Goal: Book appointment/travel/reservation

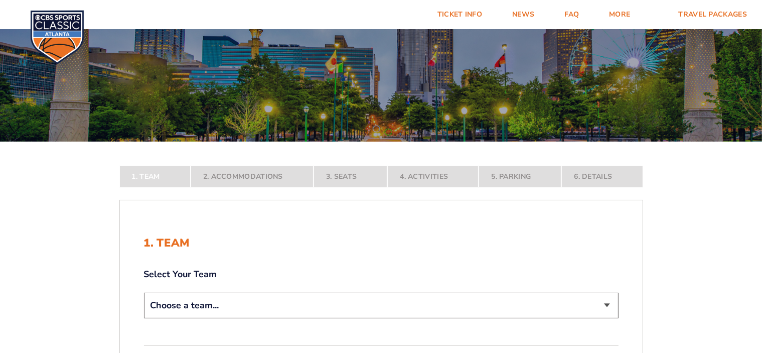
scroll to position [100, 0]
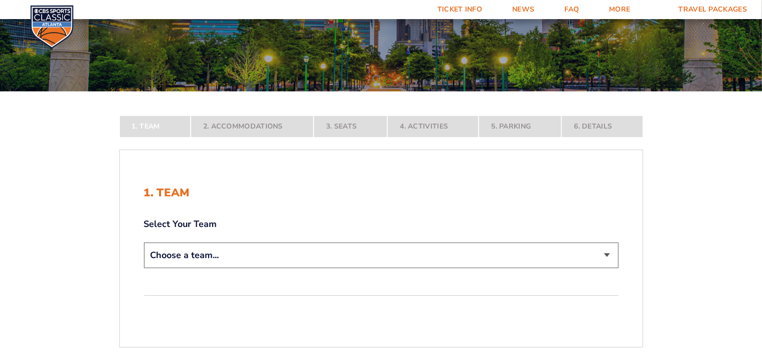
click at [604, 253] on select "Choose a team... [US_STATE] Wildcats [US_STATE] State Buckeyes [US_STATE] Tar H…" at bounding box center [381, 255] width 475 height 26
select select "12956"
click at [144, 242] on select "Choose a team... [US_STATE] Wildcats [US_STATE] State Buckeyes [US_STATE] Tar H…" at bounding box center [381, 255] width 475 height 26
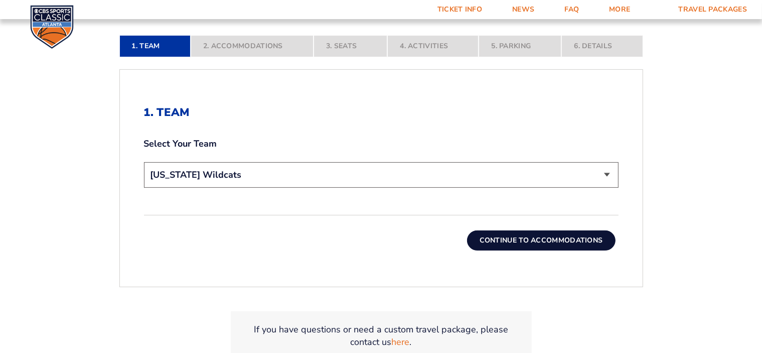
scroll to position [301, 0]
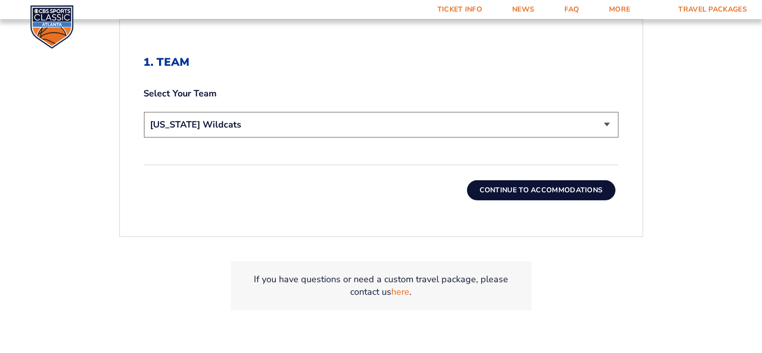
click at [553, 187] on button "Continue To Accommodations" at bounding box center [541, 190] width 149 height 20
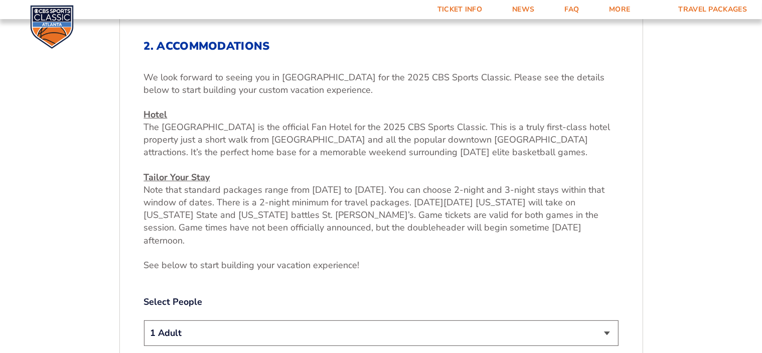
scroll to position [418, 0]
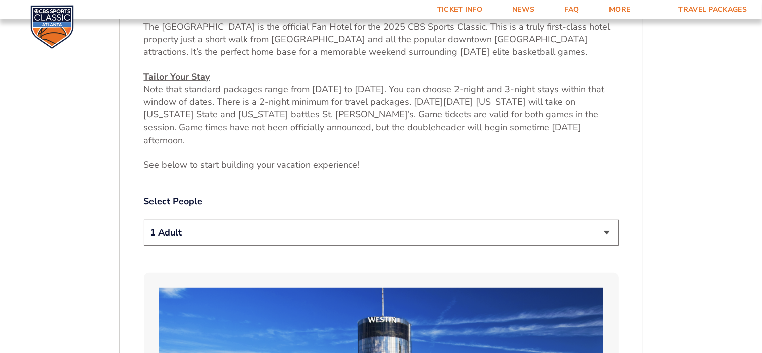
click at [610, 220] on select "1 Adult 2 Adults 3 Adults 4 Adults 2 Adults + 1 Child 2 Adults + 2 Children 2 A…" at bounding box center [381, 233] width 475 height 26
select select "2 Adults"
click at [144, 220] on select "1 Adult 2 Adults 3 Adults 4 Adults 2 Adults + 1 Child 2 Adults + 2 Children 2 A…" at bounding box center [381, 233] width 475 height 26
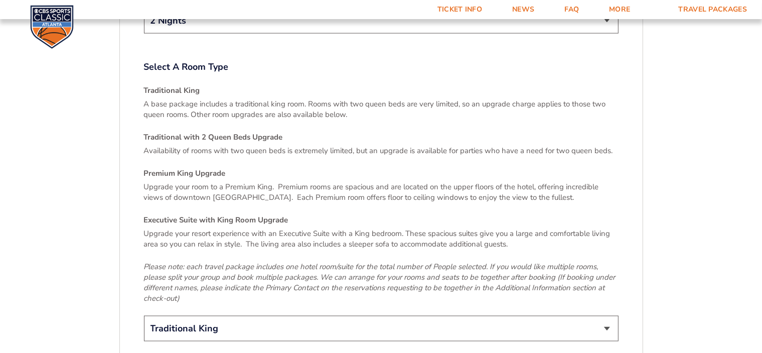
scroll to position [1471, 0]
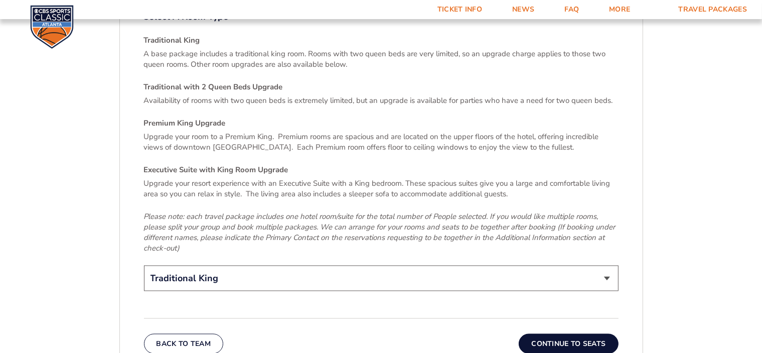
click at [608, 265] on select "Traditional King Traditional with 2 Queen Beds Upgrade (+$45 per night) Premium…" at bounding box center [381, 278] width 475 height 26
select select "Traditional with 2 Queen Beds Upgrade"
click at [144, 265] on select "Traditional King Traditional with 2 Queen Beds Upgrade (+$45 per night) Premium…" at bounding box center [381, 278] width 475 height 26
click at [578, 334] on button "Continue To Seats" at bounding box center [568, 344] width 99 height 20
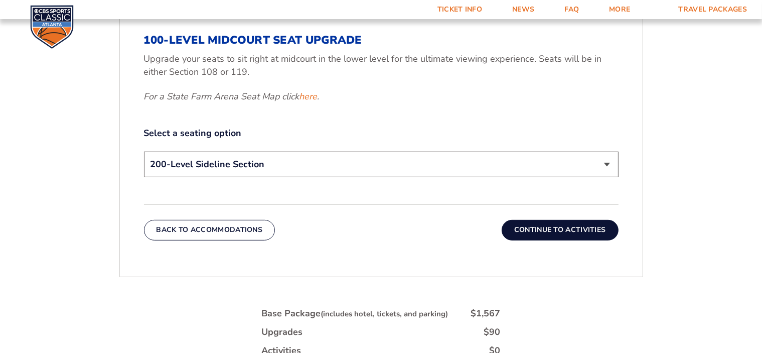
scroll to position [367, 0]
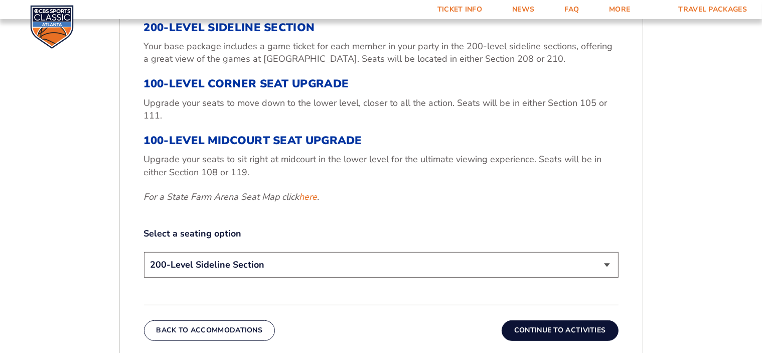
click at [607, 261] on select "200-Level Sideline Section 100-Level Corner Seat Upgrade (+$120 per person) 100…" at bounding box center [381, 265] width 475 height 26
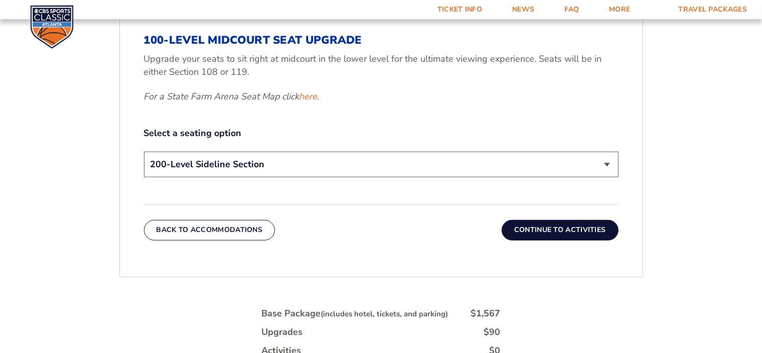
scroll to position [518, 0]
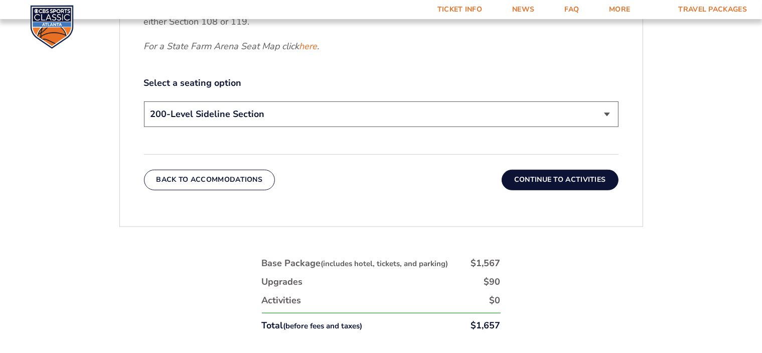
click at [604, 112] on select "200-Level Sideline Section 100-Level Corner Seat Upgrade (+$120 per person) 100…" at bounding box center [381, 114] width 475 height 26
click at [144, 101] on select "200-Level Sideline Section 100-Level Corner Seat Upgrade (+$120 per person) 100…" at bounding box center [381, 114] width 475 height 26
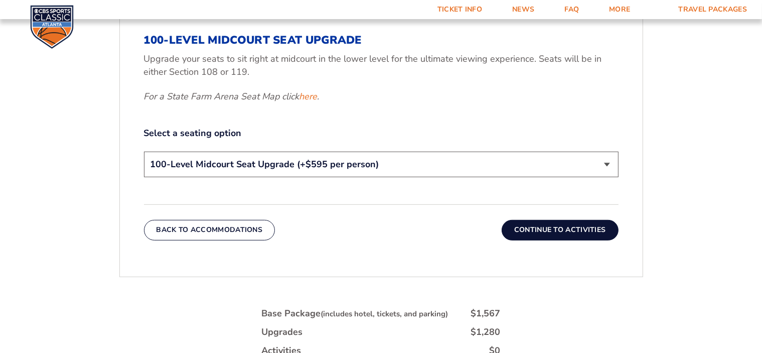
click at [606, 164] on select "200-Level Sideline Section 100-Level Corner Seat Upgrade (+$120 per person) 100…" at bounding box center [381, 165] width 475 height 26
select select "200-Level Sideline Section"
click at [144, 152] on select "200-Level Sideline Section 100-Level Corner Seat Upgrade (+$120 per person) 100…" at bounding box center [381, 165] width 475 height 26
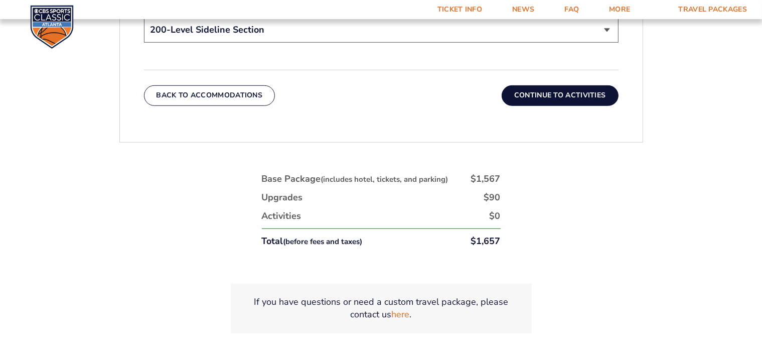
scroll to position [652, 0]
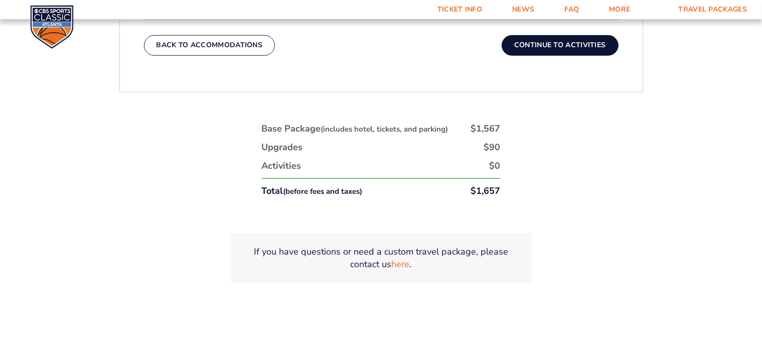
click at [562, 46] on button "Continue To Activities" at bounding box center [560, 45] width 117 height 20
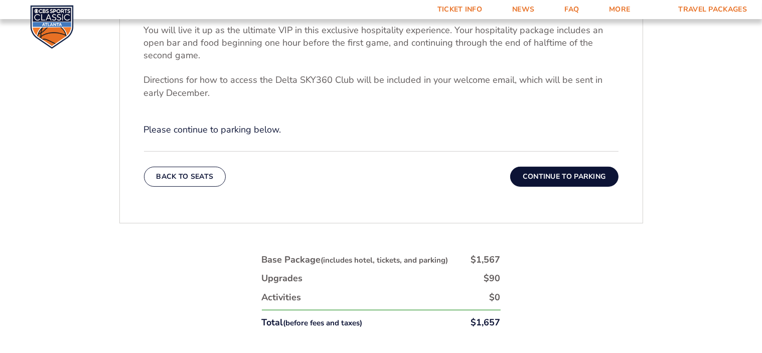
scroll to position [251, 0]
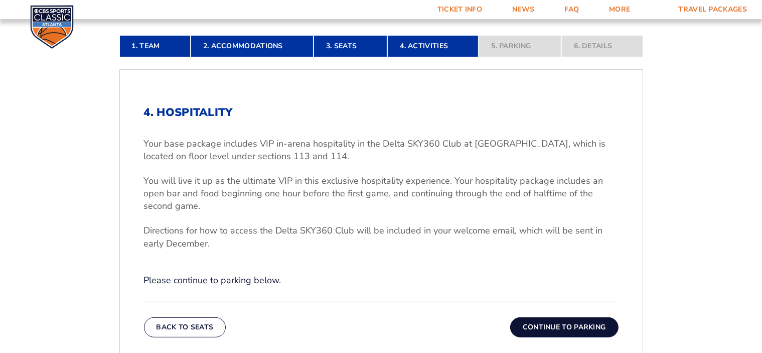
click at [518, 42] on nav "1. Team 2. Accommodations 3. Seats 4. Activities 5. Parking 6. Details" at bounding box center [381, 46] width 524 height 22
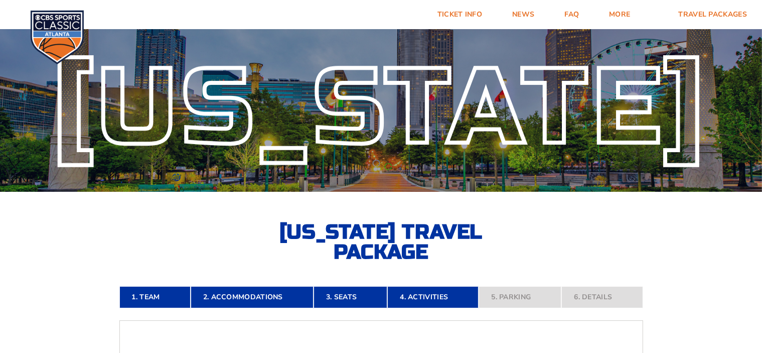
scroll to position [151, 0]
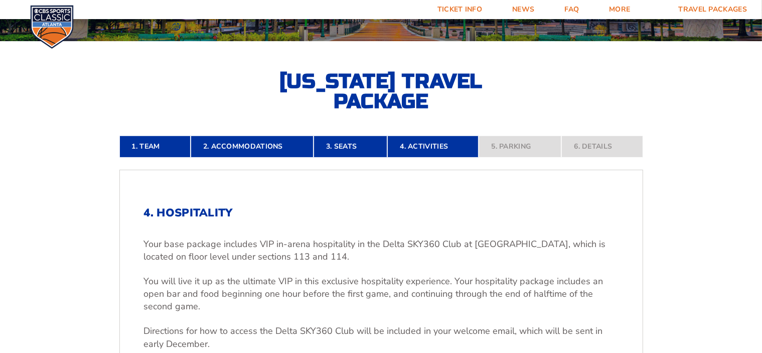
click at [602, 148] on nav "1. Team 2. Accommodations 3. Seats 4. Activities 5. Parking 6. Details" at bounding box center [381, 147] width 524 height 22
click at [502, 152] on nav "1. Team 2. Accommodations 3. Seats 4. Activities 5. Parking 6. Details" at bounding box center [381, 147] width 524 height 22
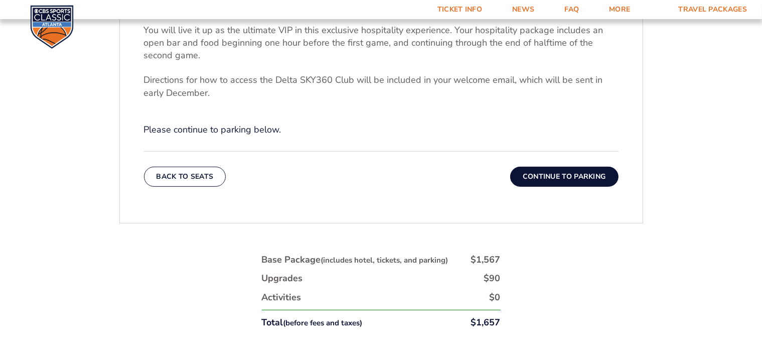
scroll to position [452, 0]
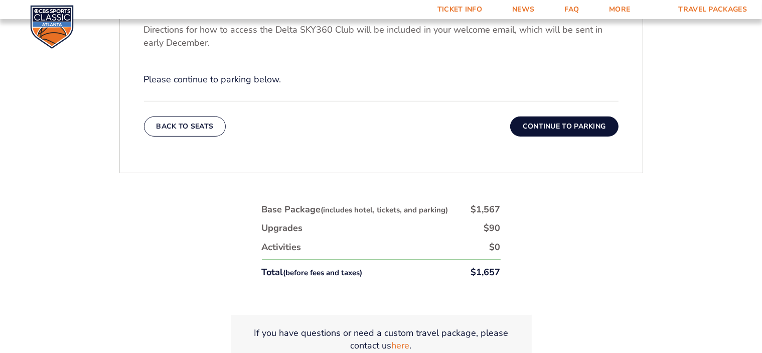
click at [569, 126] on button "Continue To Parking" at bounding box center [564, 126] width 108 height 20
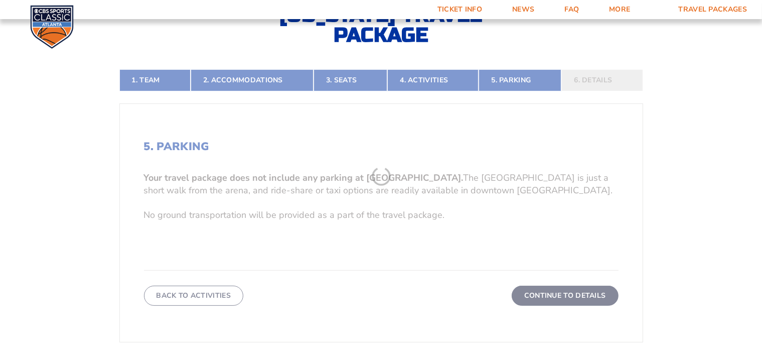
scroll to position [267, 0]
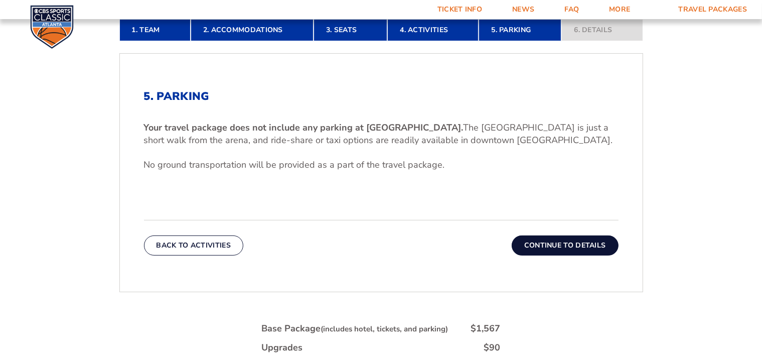
click at [581, 248] on button "Continue To Details" at bounding box center [565, 245] width 107 height 20
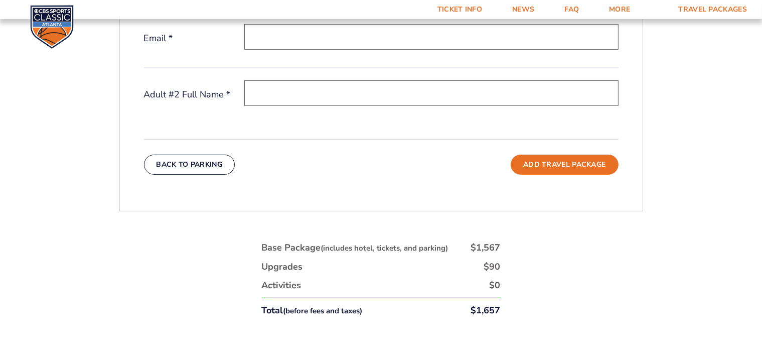
scroll to position [468, 0]
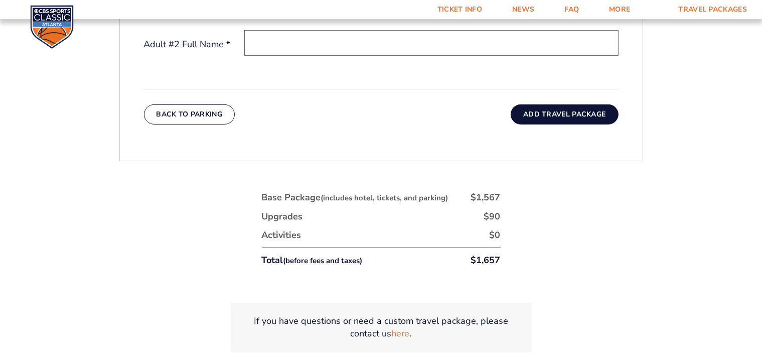
click at [580, 113] on button "Add Travel Package" at bounding box center [564, 114] width 107 height 20
